Goal: Information Seeking & Learning: Compare options

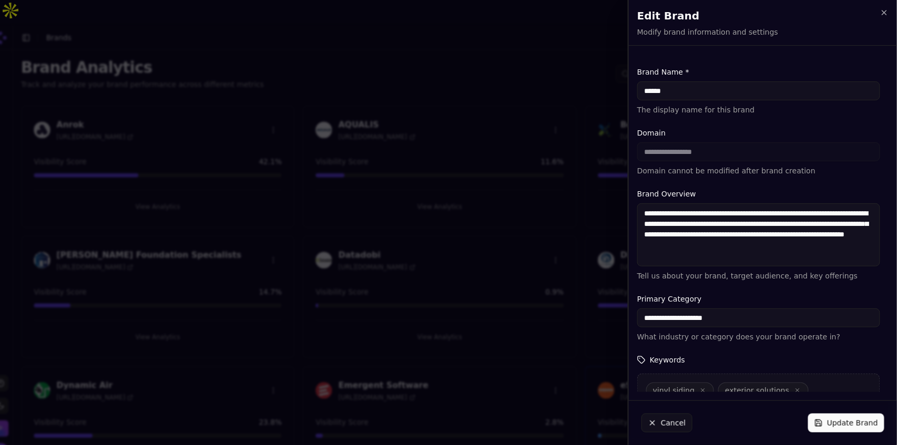
scroll to position [932, 0]
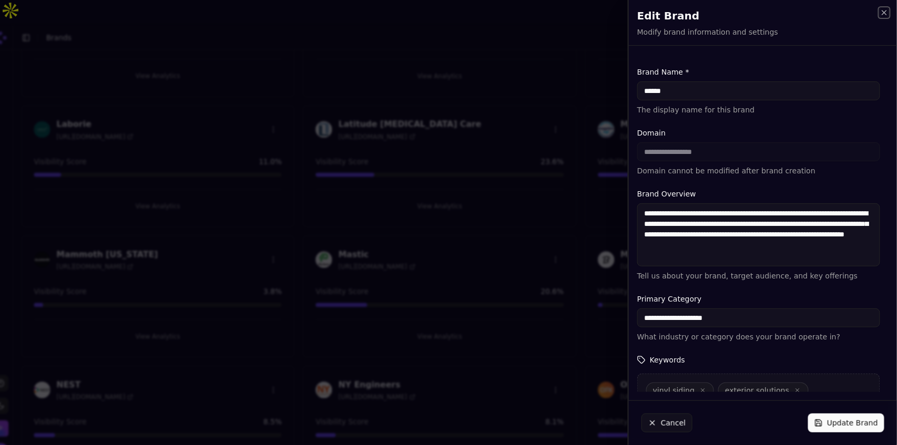
click at [886, 13] on icon "button" at bounding box center [884, 12] width 8 height 8
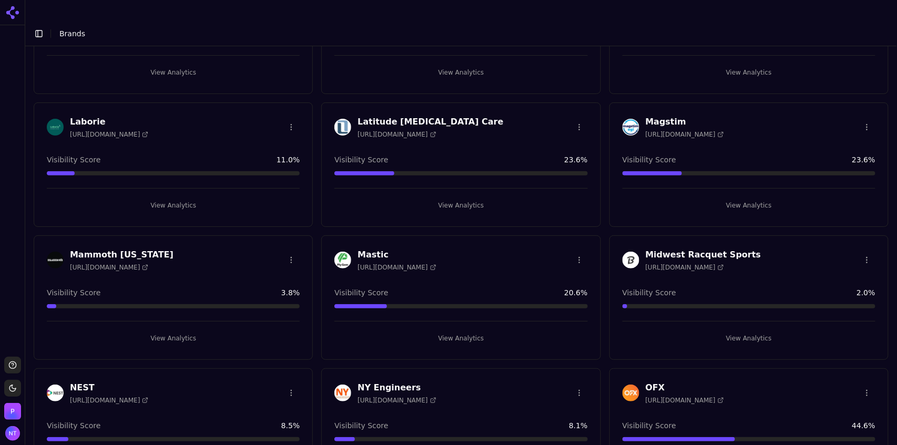
click at [492, 64] on button "View Analytics" at bounding box center [460, 72] width 253 height 17
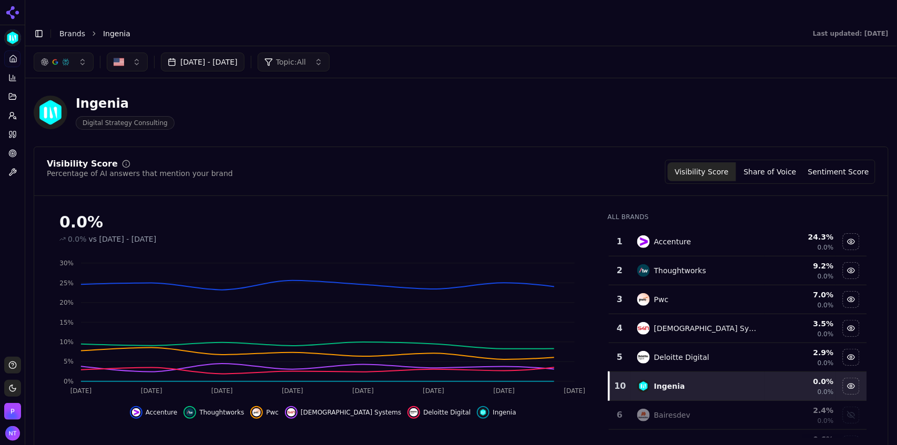
click at [73, 29] on link "Brands" at bounding box center [72, 33] width 26 height 8
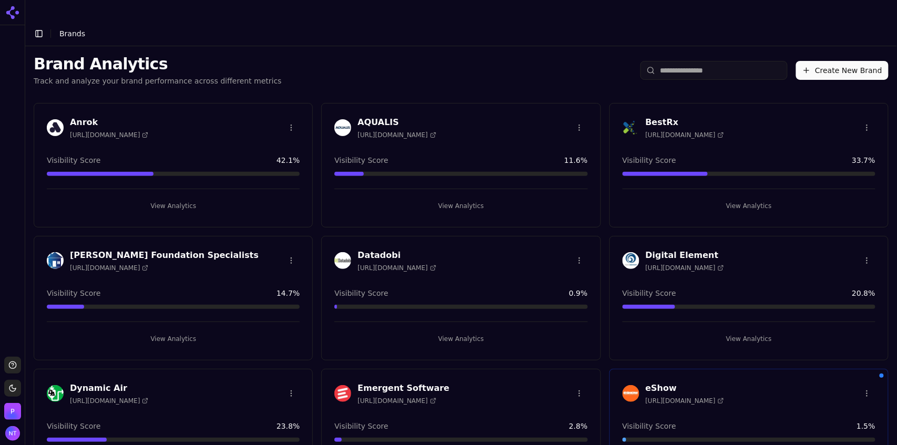
click at [533, 46] on div "Brand Analytics Track and analyze your brand performance across different metri…" at bounding box center [461, 70] width 872 height 48
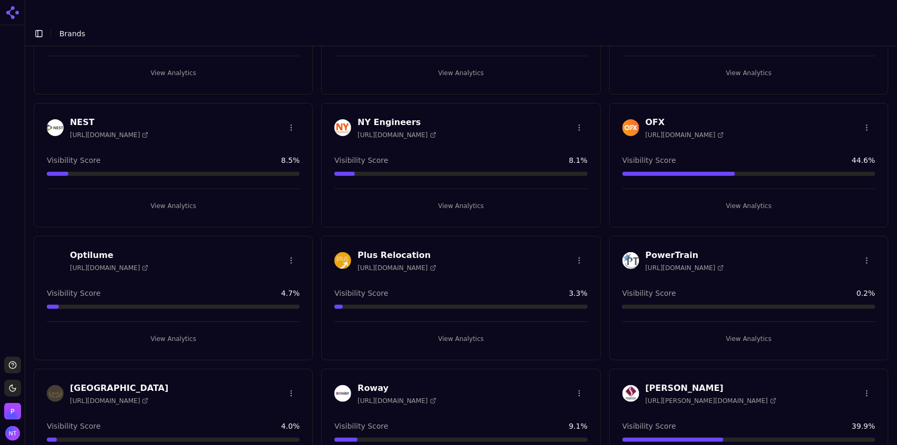
click at [176, 331] on button "View Analytics" at bounding box center [173, 339] width 253 height 17
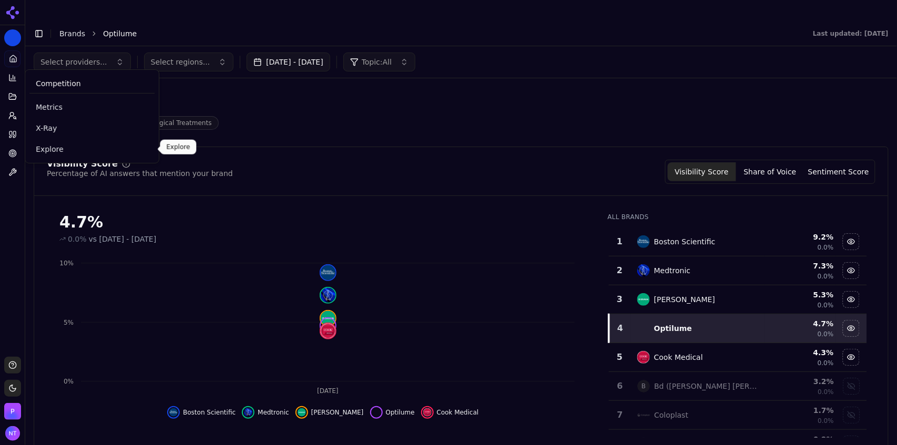
click at [42, 147] on span "Explore" at bounding box center [92, 149] width 113 height 11
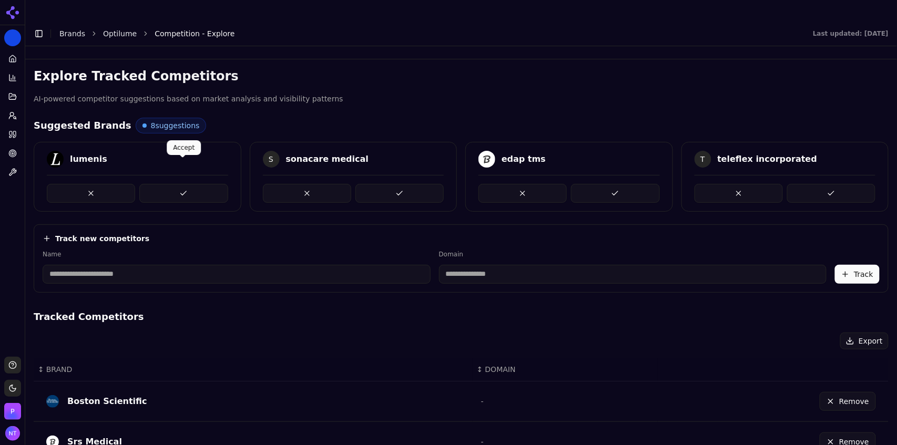
click at [182, 184] on button at bounding box center [183, 193] width 88 height 19
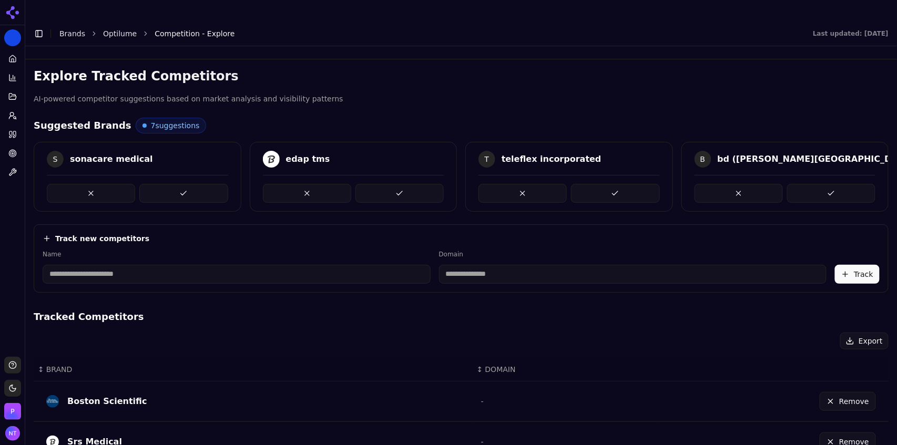
click at [182, 184] on button at bounding box center [183, 193] width 88 height 19
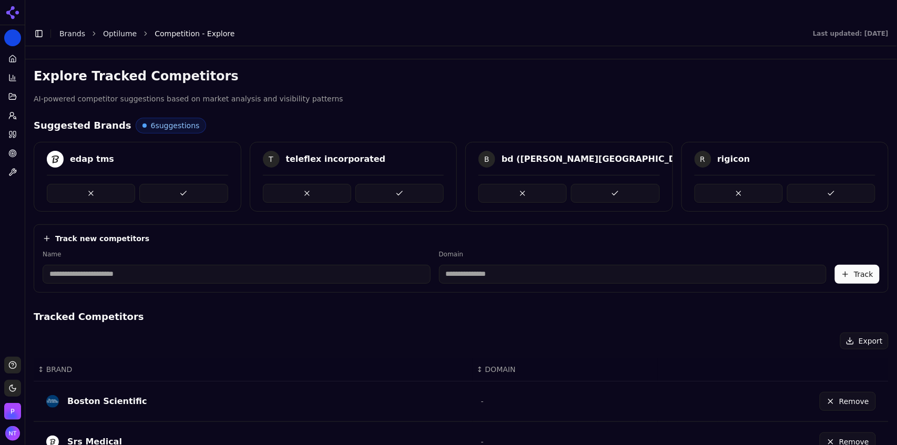
click at [182, 184] on button at bounding box center [183, 193] width 88 height 19
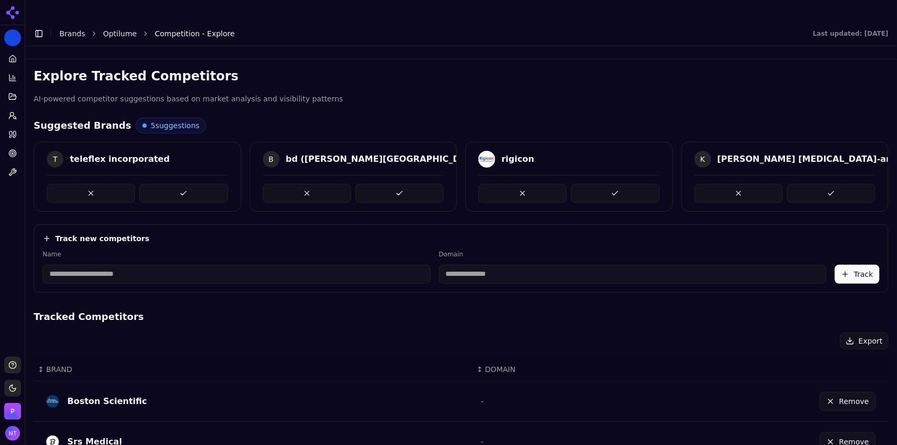
click at [182, 184] on button at bounding box center [183, 193] width 88 height 19
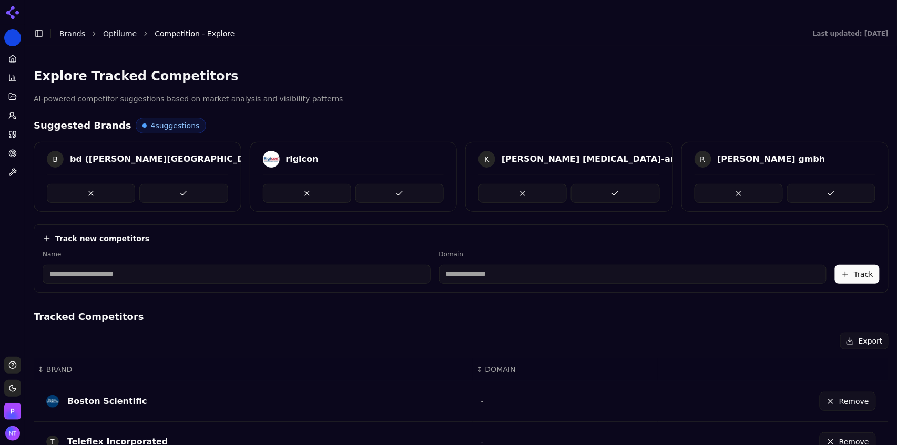
click at [182, 184] on button at bounding box center [183, 193] width 88 height 19
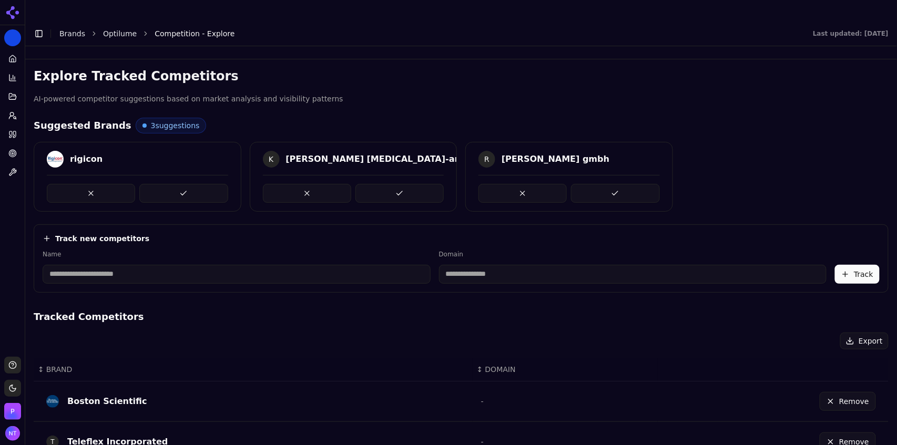
click at [182, 184] on button at bounding box center [183, 193] width 88 height 19
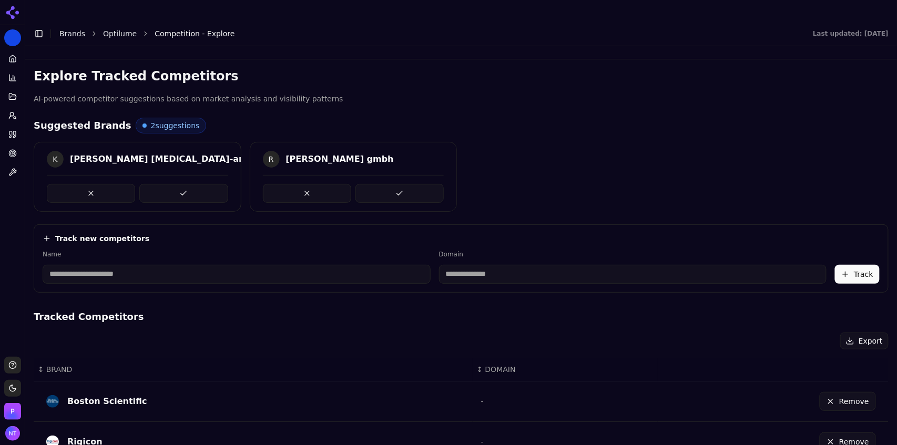
click at [182, 184] on button at bounding box center [183, 193] width 88 height 19
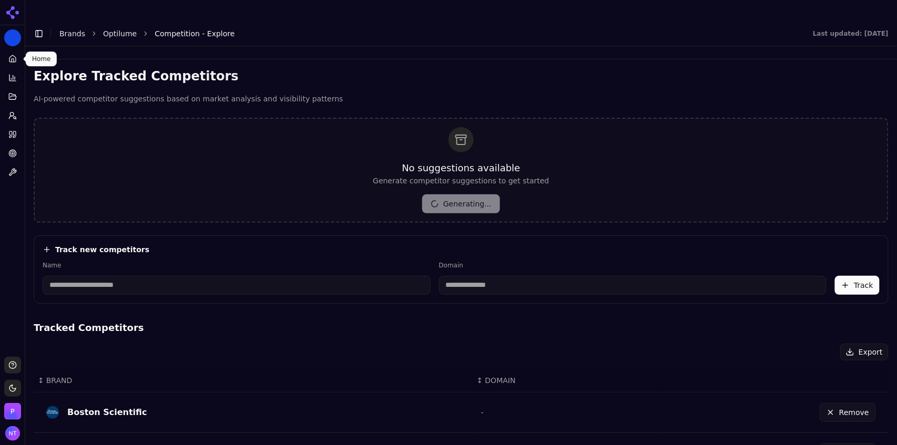
click at [13, 60] on icon at bounding box center [12, 59] width 8 height 8
